Goal: Answer question/provide support: Share knowledge or assist other users

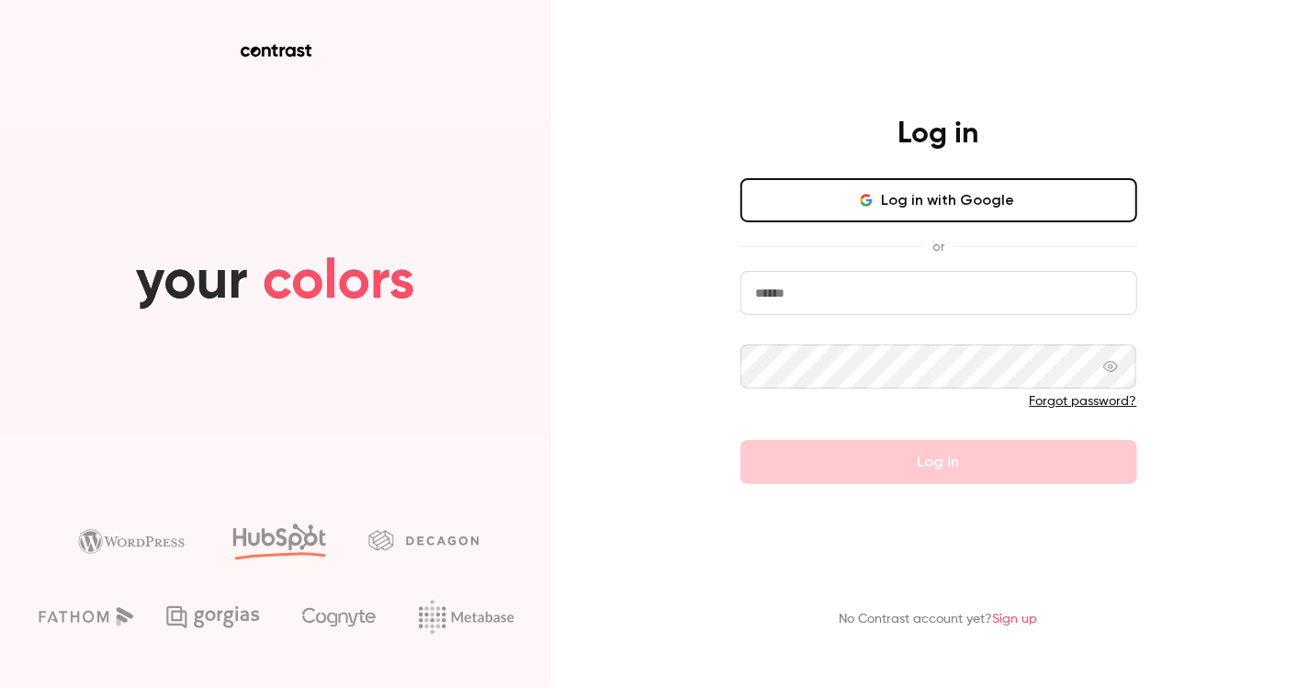
click at [934, 188] on button "Log in with Google" at bounding box center [939, 200] width 397 height 44
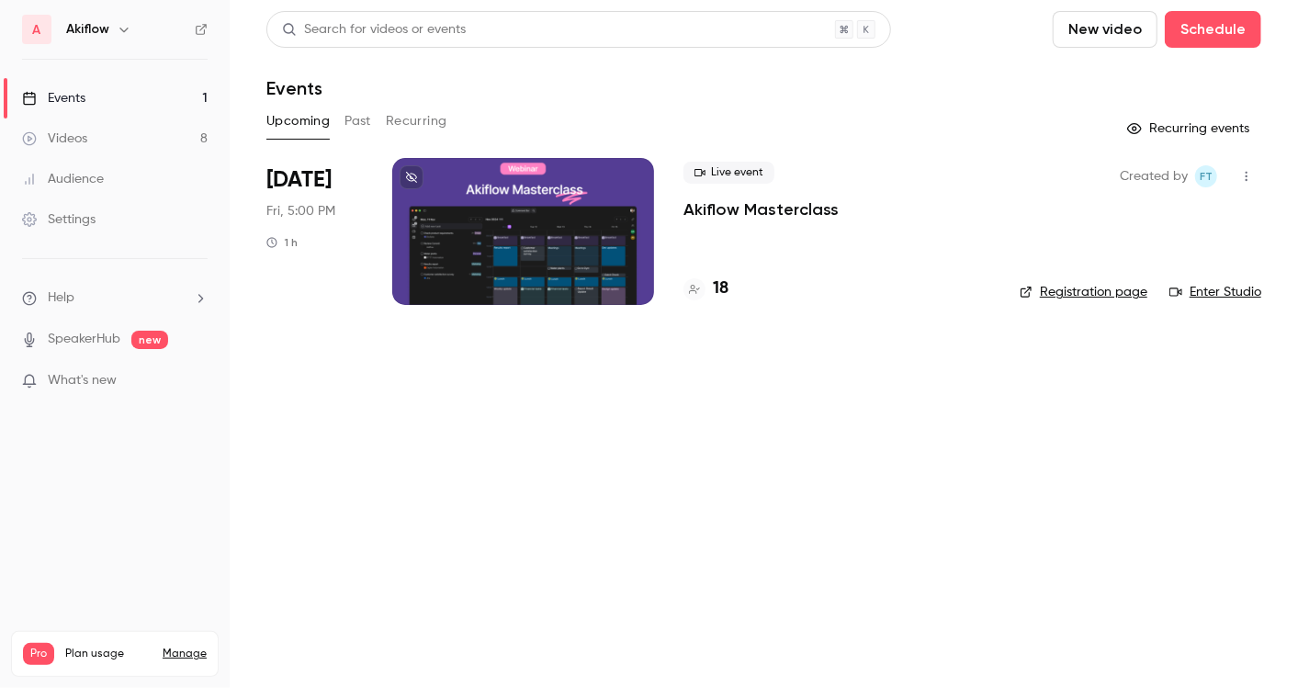
click at [618, 234] on div at bounding box center [523, 231] width 262 height 147
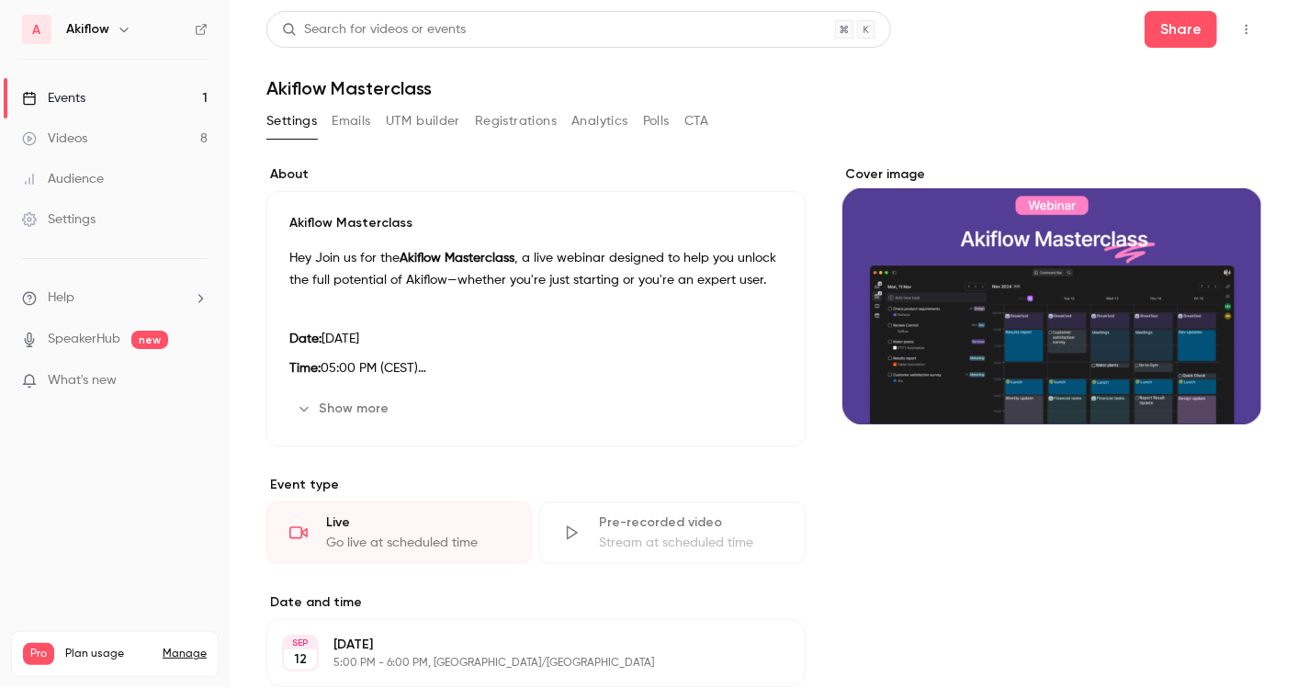
drag, startPoint x: 616, startPoint y: 28, endPoint x: 637, endPoint y: -76, distance: 106.9
click at [637, 0] on html "A Akiflow Events 1 Videos 8 Audience Settings Help SpeakerHub new What's new Pr…" at bounding box center [649, 344] width 1298 height 688
click at [519, 115] on button "Registrations" at bounding box center [516, 121] width 82 height 29
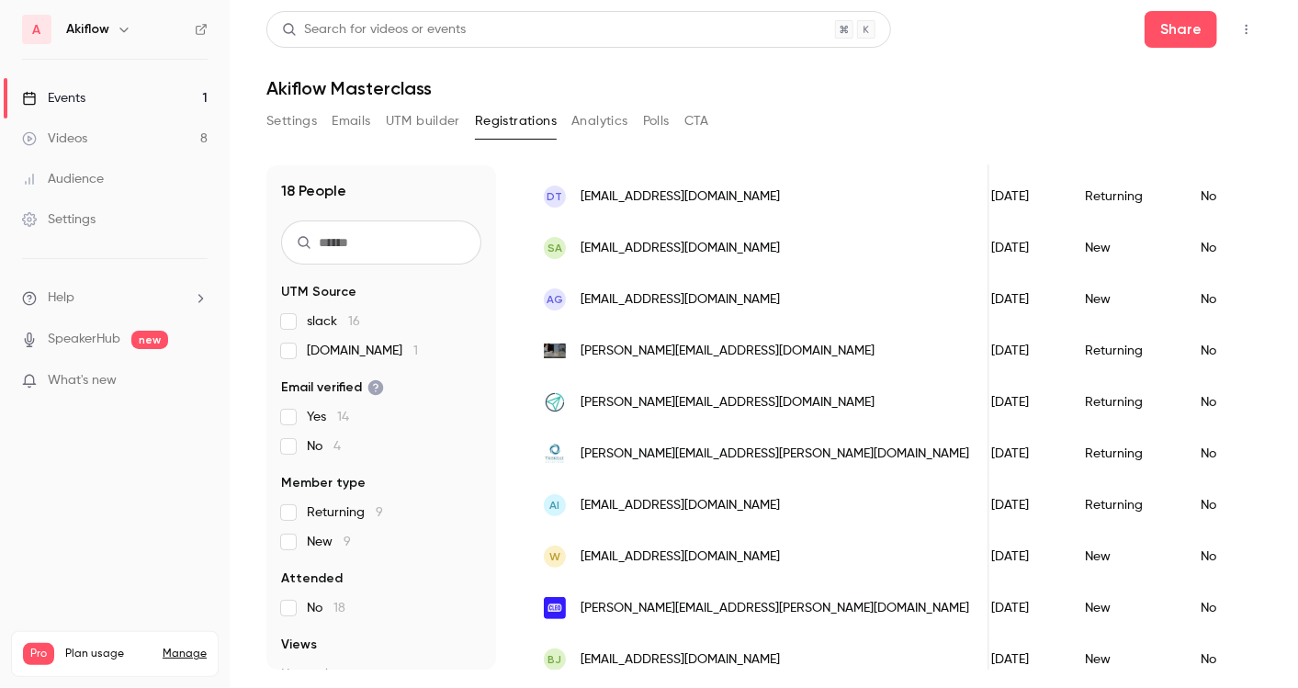
scroll to position [559, 0]
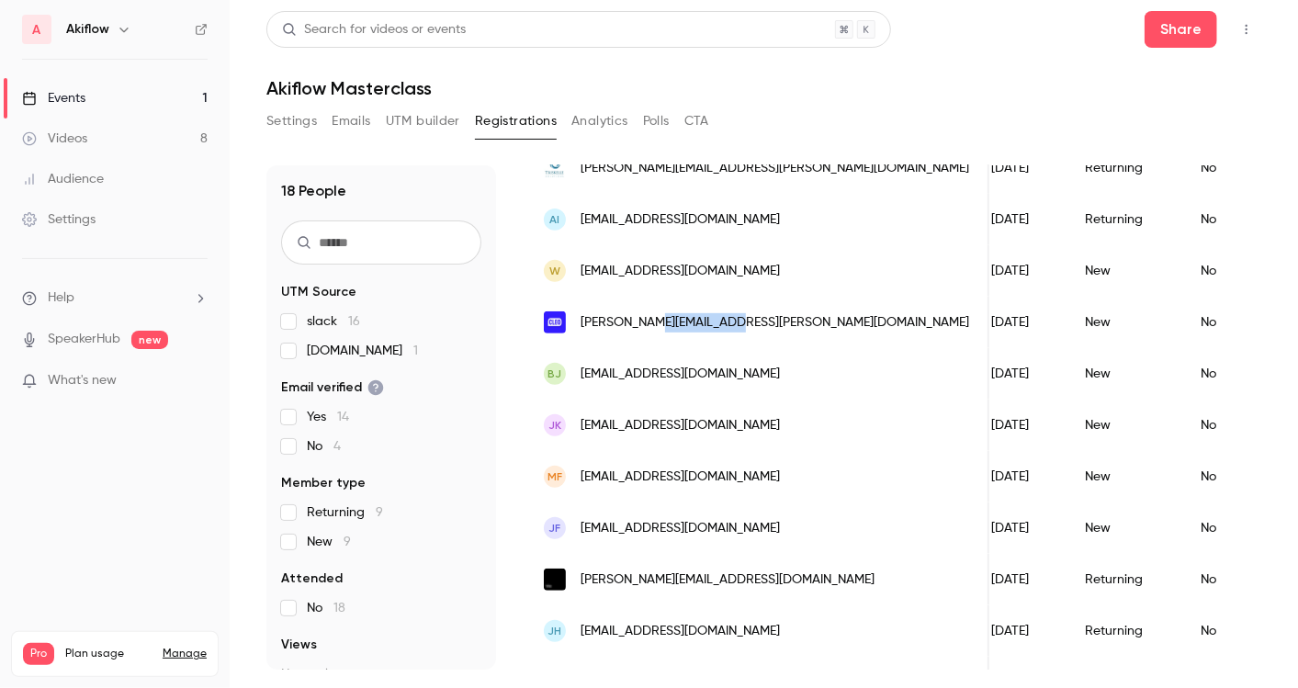
drag, startPoint x: 645, startPoint y: 321, endPoint x: 727, endPoint y: 322, distance: 81.8
click at [727, 322] on span "[PERSON_NAME][EMAIL_ADDRESS][PERSON_NAME][DOMAIN_NAME]" at bounding box center [775, 322] width 389 height 19
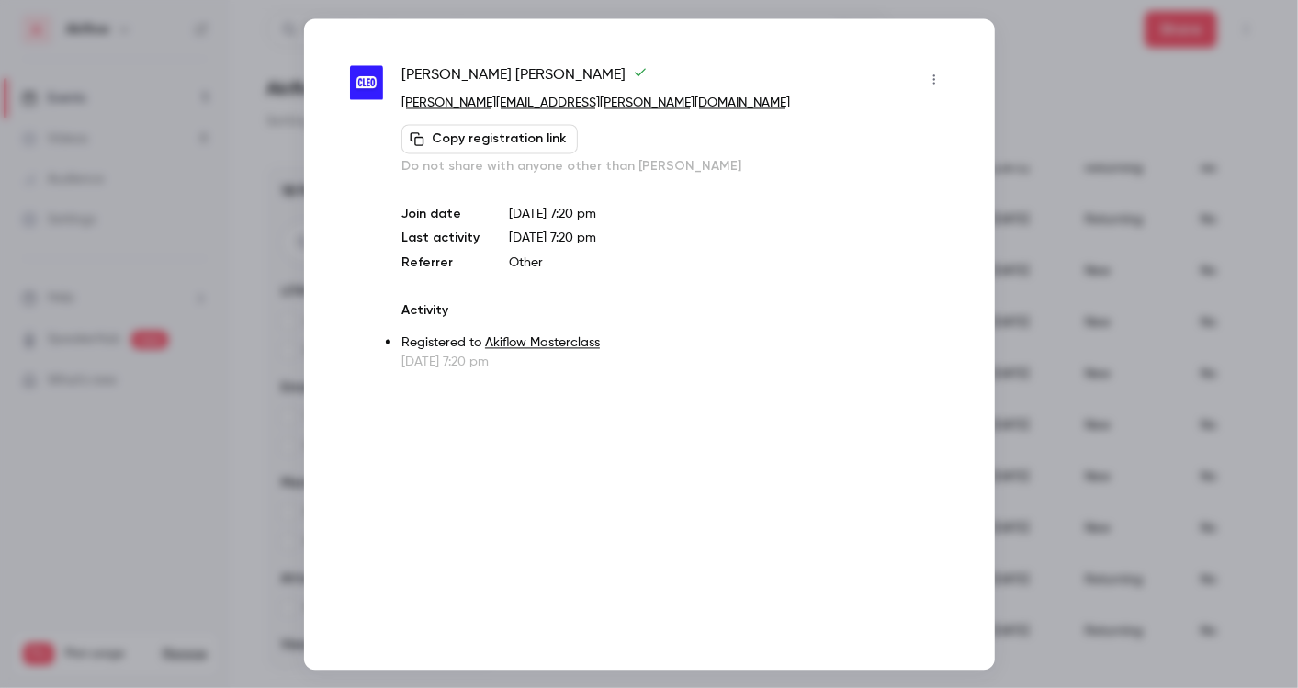
copy span "[DOMAIN_NAME]"
drag, startPoint x: 611, startPoint y: 84, endPoint x: 559, endPoint y: 108, distance: 57.6
click at [559, 108] on div "[PERSON_NAME] [PERSON_NAME][EMAIL_ADDRESS][PERSON_NAME][DOMAIN_NAME] Copy regis…" at bounding box center [675, 119] width 547 height 111
copy div "[PERSON_NAME][EMAIL_ADDRESS][PERSON_NAME][DOMAIN_NAME]"
click at [181, 288] on div at bounding box center [649, 344] width 1298 height 688
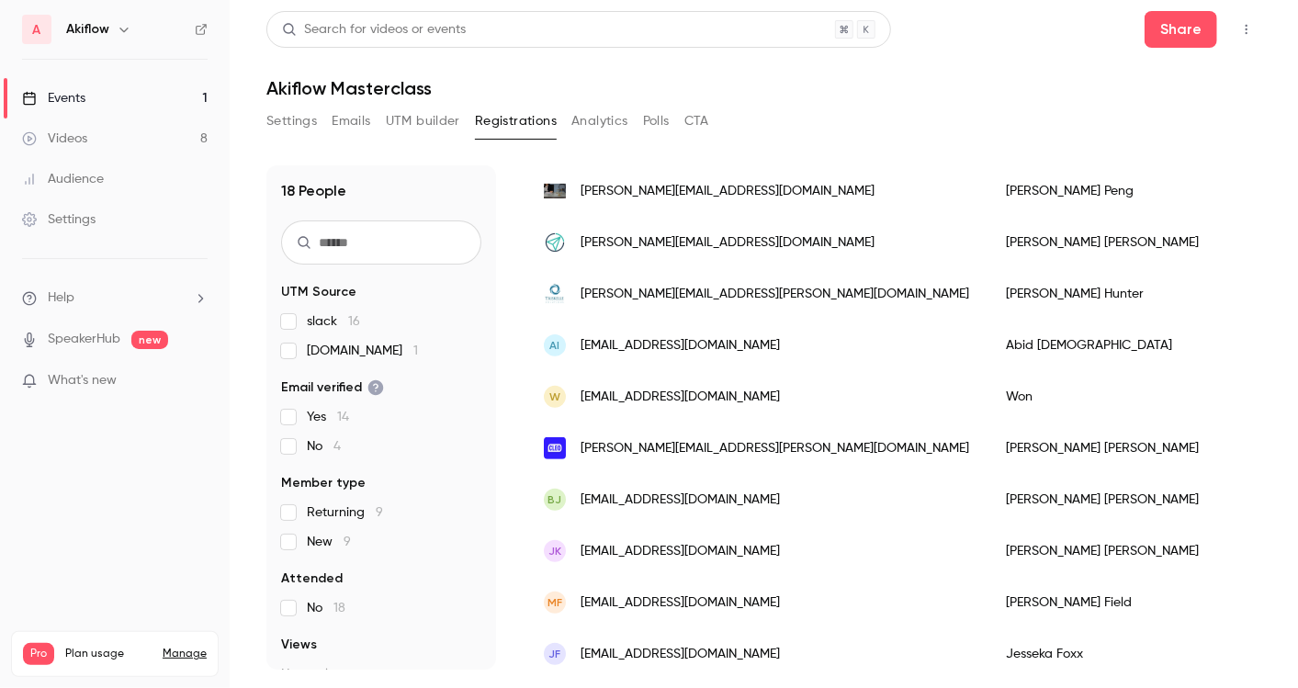
scroll to position [430, 0]
